Goal: Information Seeking & Learning: Learn about a topic

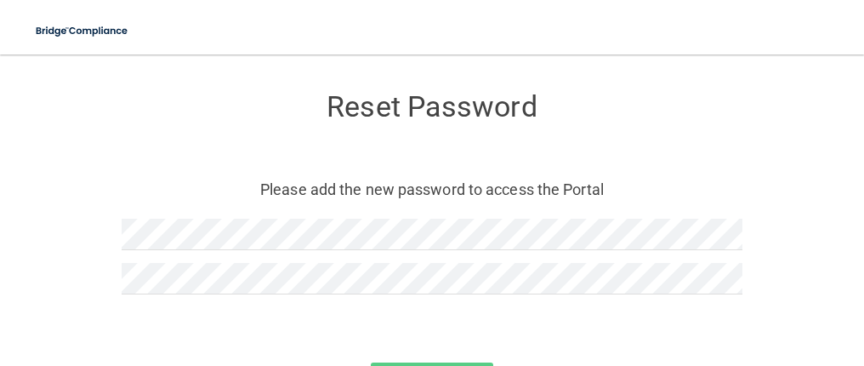
scroll to position [85, 0]
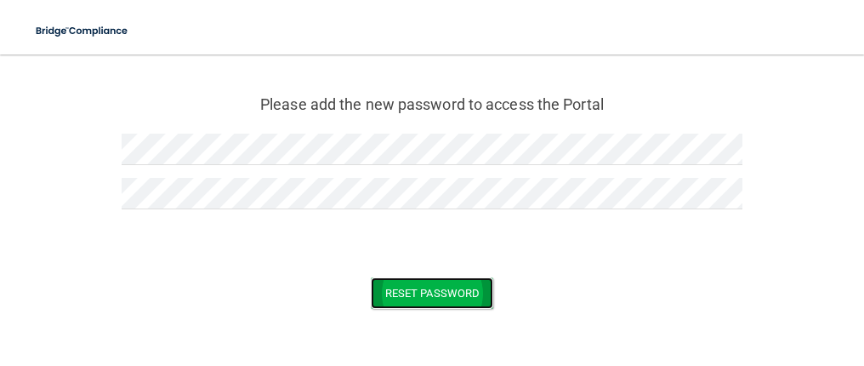
click at [375, 279] on button "Reset Password" at bounding box center [432, 292] width 122 height 31
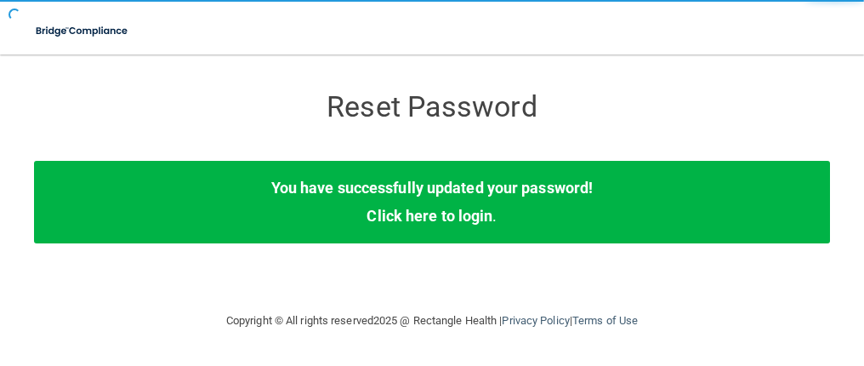
scroll to position [0, 0]
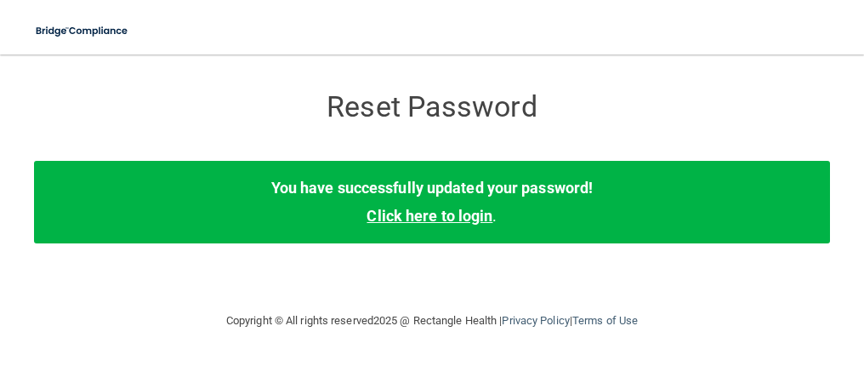
click at [430, 215] on link "Click here to login" at bounding box center [430, 216] width 126 height 18
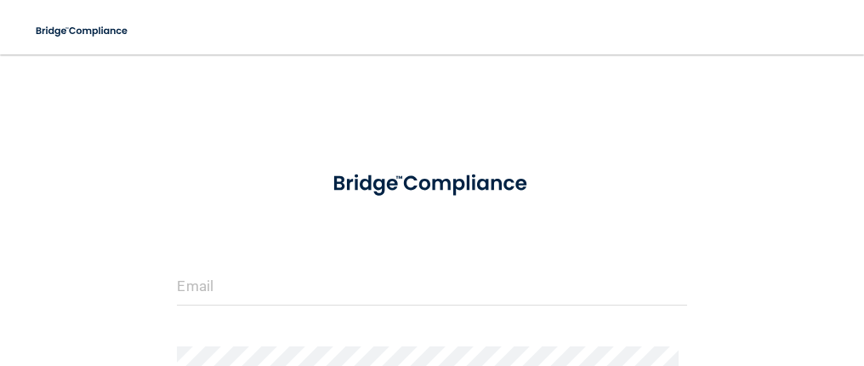
scroll to position [170, 0]
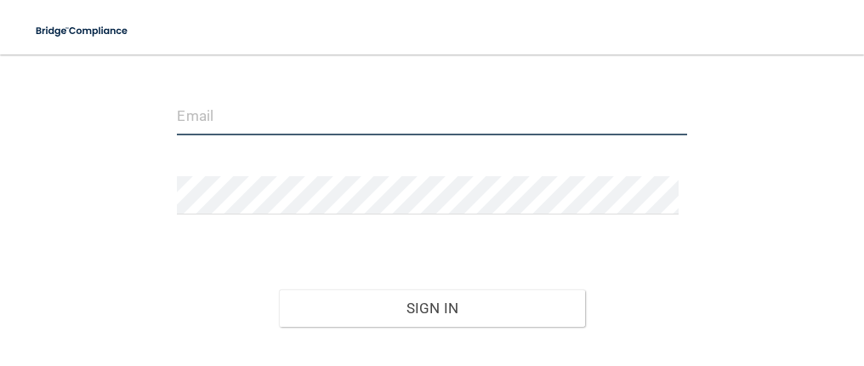
click at [220, 124] on input "email" at bounding box center [431, 116] width 509 height 38
type input "[EMAIL_ADDRESS][DOMAIN_NAME]"
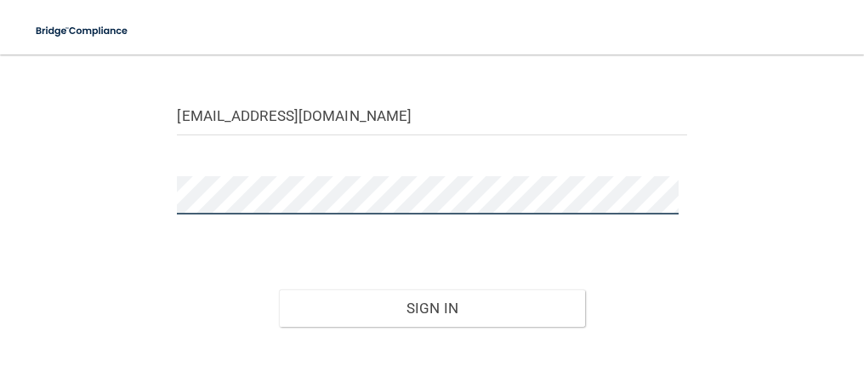
click at [279, 289] on button "Sign In" at bounding box center [431, 307] width 305 height 37
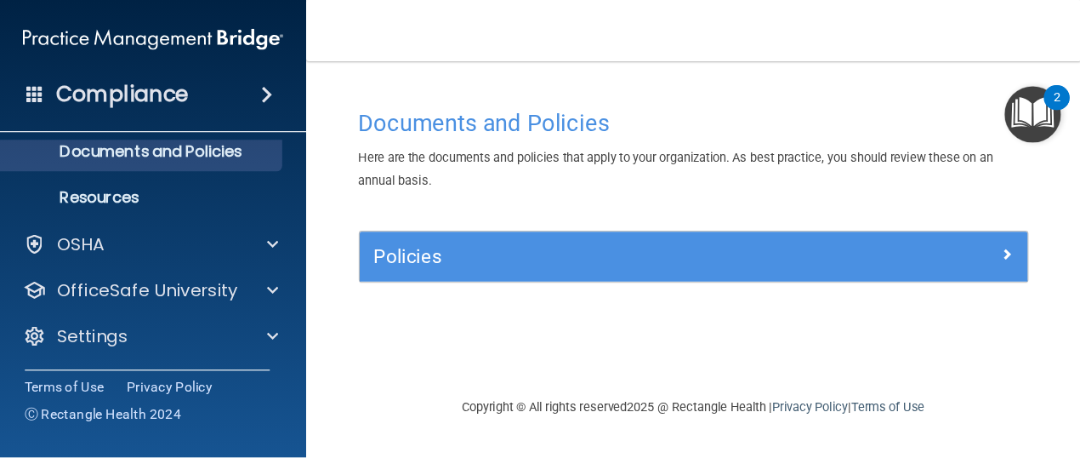
scroll to position [3, 0]
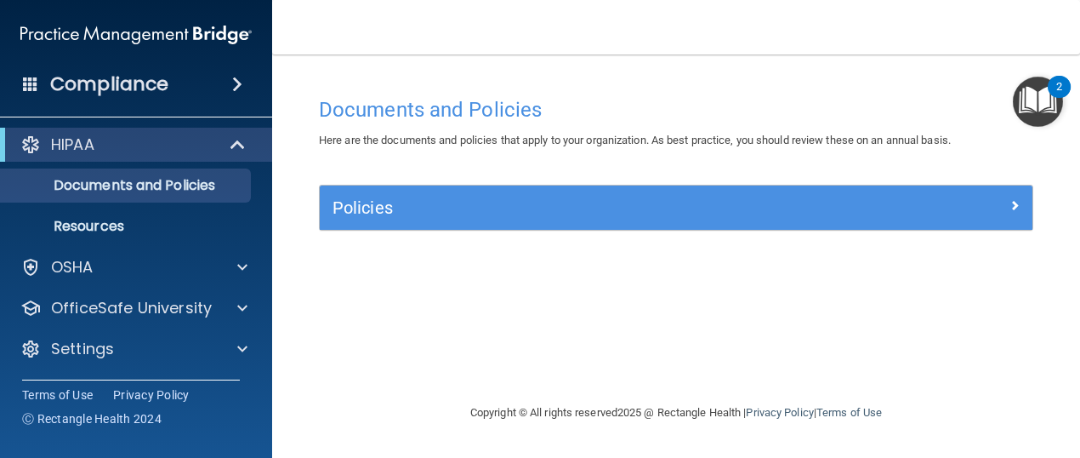
drag, startPoint x: 621, startPoint y: 10, endPoint x: 610, endPoint y: 8, distance: 11.3
click at [610, 8] on nav "Toggle navigation [PERSON_NAME] [EMAIL_ADDRESS][DOMAIN_NAME] Manage My Enterpri…" at bounding box center [676, 27] width 808 height 54
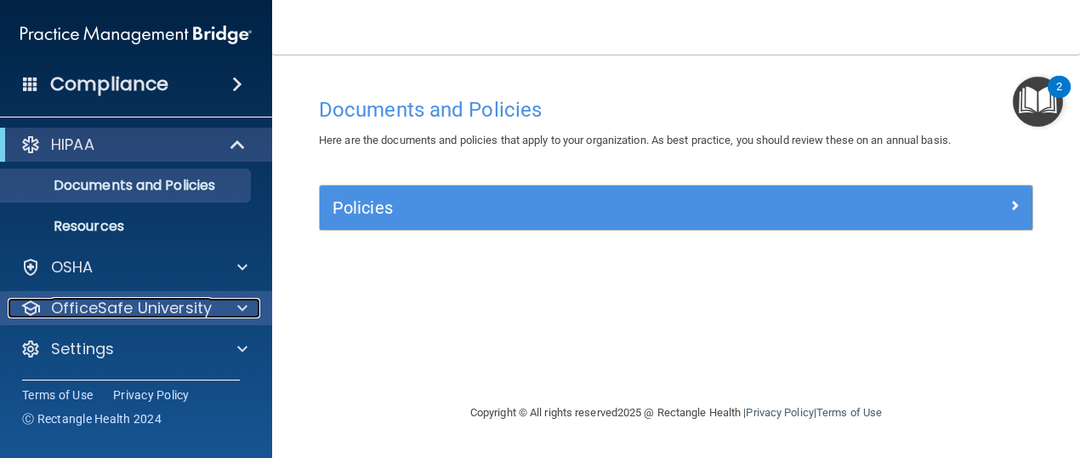
click at [133, 300] on p "OfficeSafe University" at bounding box center [131, 308] width 161 height 20
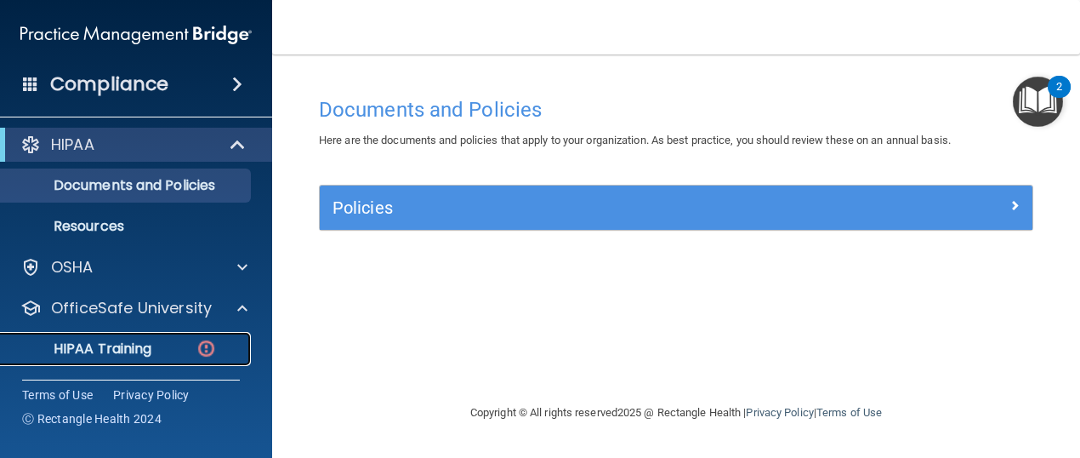
click at [139, 344] on p "HIPAA Training" at bounding box center [81, 348] width 140 height 17
